Goal: Find specific page/section: Find specific page/section

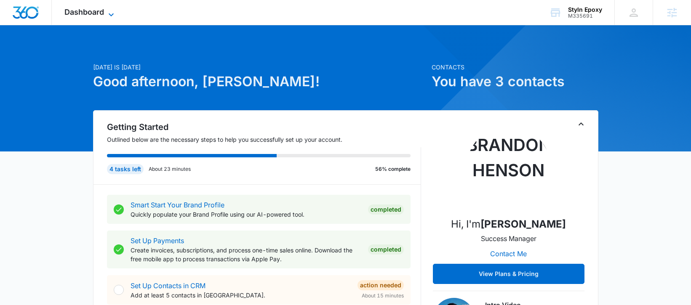
click at [101, 15] on span "Dashboard" at bounding box center [84, 12] width 40 height 9
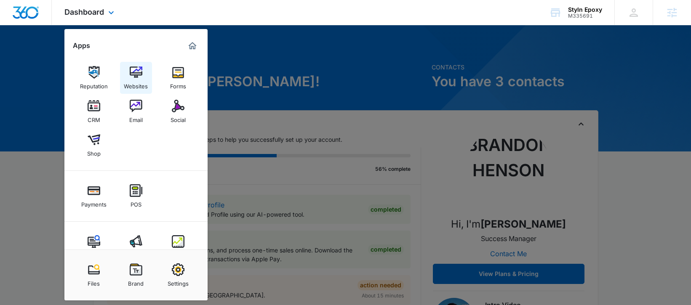
click at [135, 85] on div "Websites" at bounding box center [136, 84] width 24 height 11
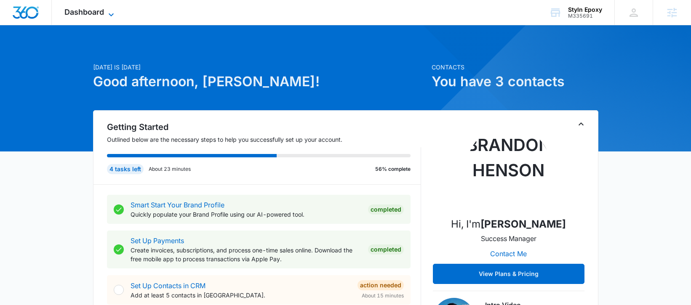
click at [94, 15] on span "Dashboard" at bounding box center [84, 12] width 40 height 9
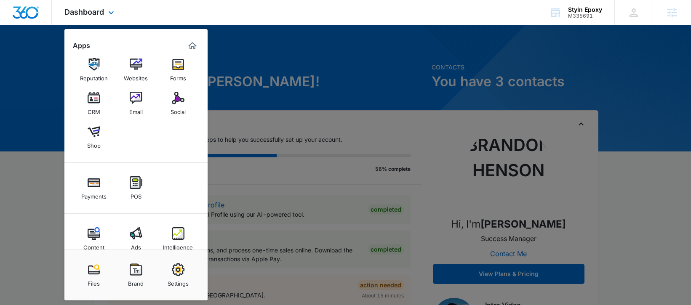
scroll to position [23, 0]
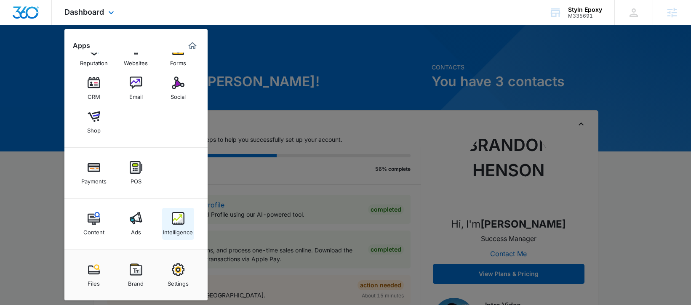
click at [175, 220] on img at bounding box center [178, 218] width 13 height 13
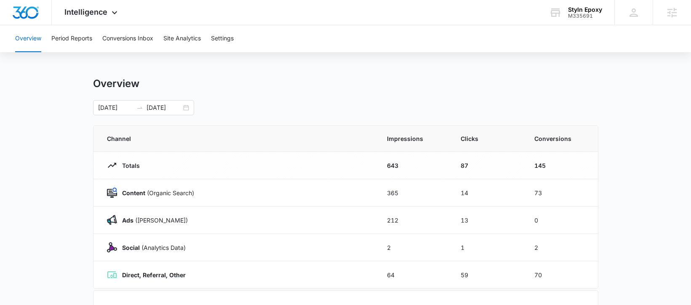
scroll to position [14, 0]
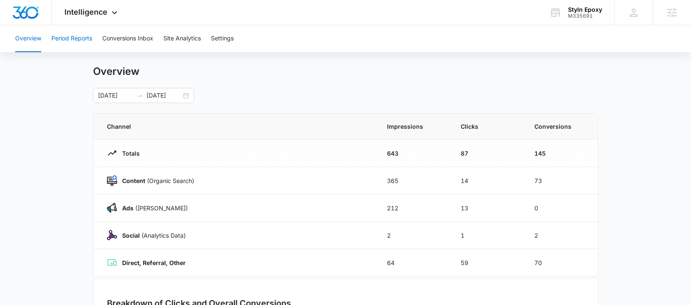
click at [82, 39] on button "Period Reports" at bounding box center [71, 38] width 41 height 27
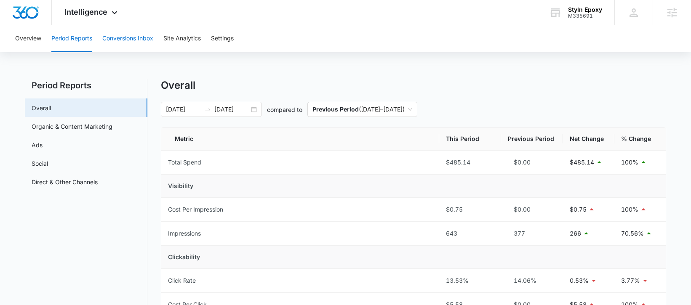
click at [142, 41] on button "Conversions Inbox" at bounding box center [127, 38] width 51 height 27
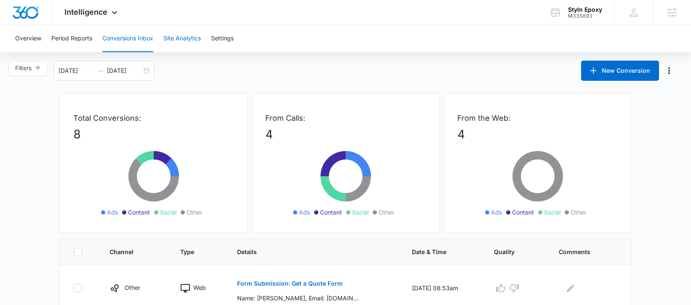
click at [183, 43] on button "Site Analytics" at bounding box center [181, 38] width 37 height 27
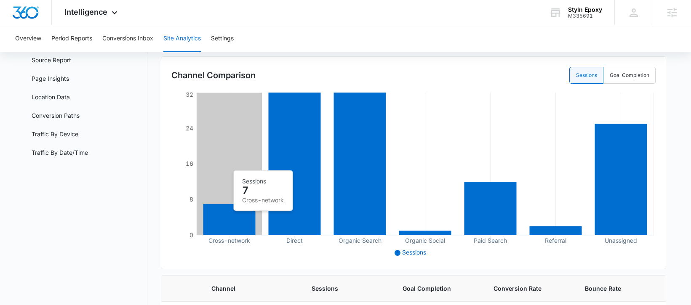
scroll to position [124, 0]
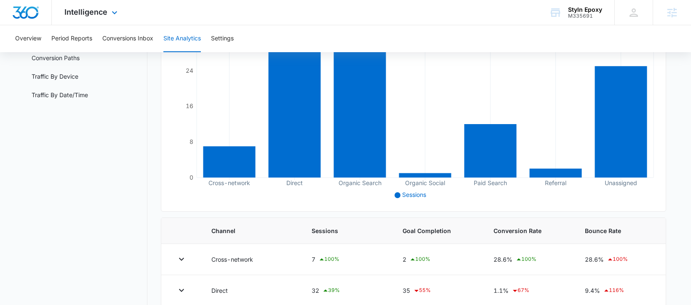
click at [29, 17] on img "Dashboard" at bounding box center [25, 12] width 27 height 13
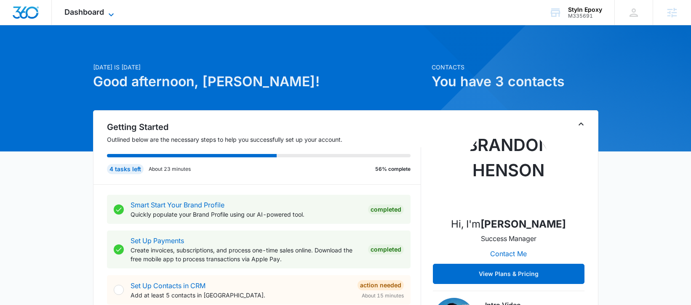
click at [98, 14] on span "Dashboard" at bounding box center [84, 12] width 40 height 9
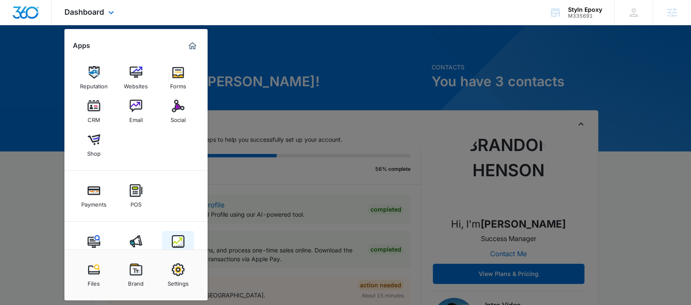
click at [173, 245] on img at bounding box center [178, 241] width 13 height 13
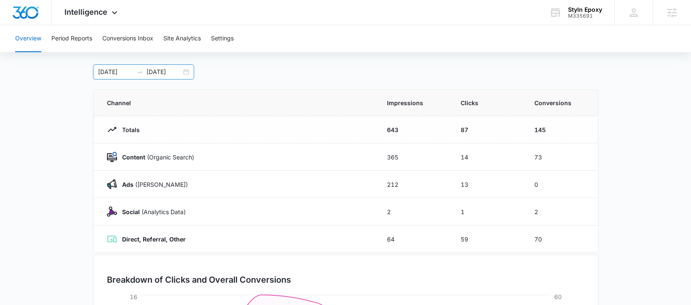
scroll to position [44, 0]
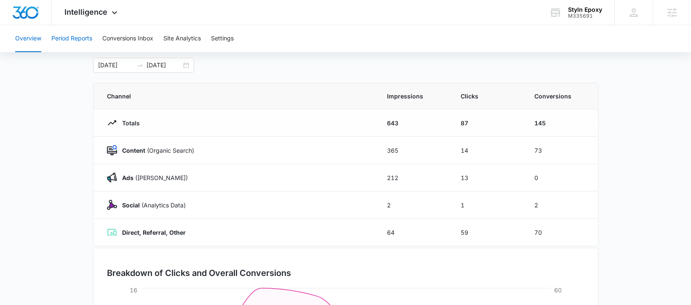
click at [69, 39] on button "Period Reports" at bounding box center [71, 38] width 41 height 27
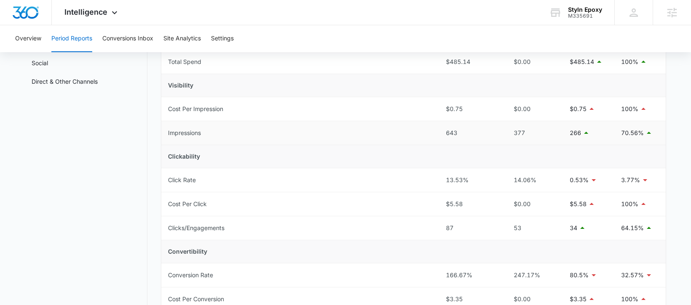
scroll to position [156, 0]
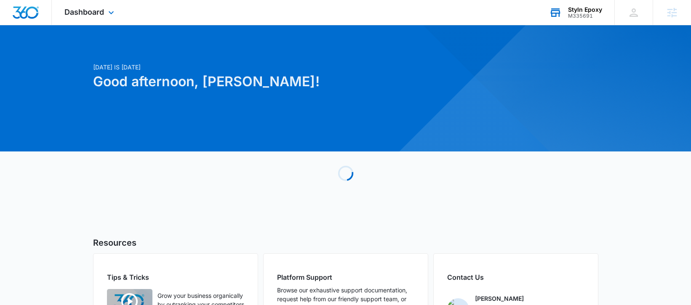
click at [579, 13] on div "M335691" at bounding box center [585, 16] width 34 height 6
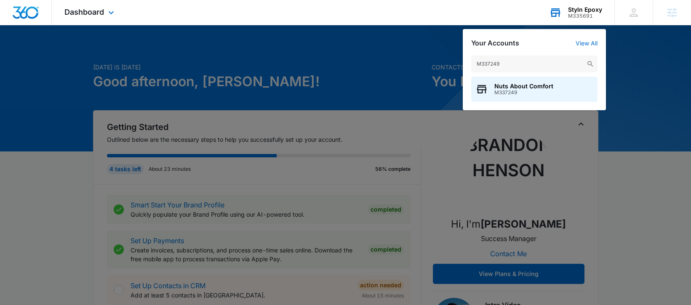
type input "M337249"
click at [521, 90] on span "M337249" at bounding box center [523, 93] width 59 height 6
